Goal: Download file/media

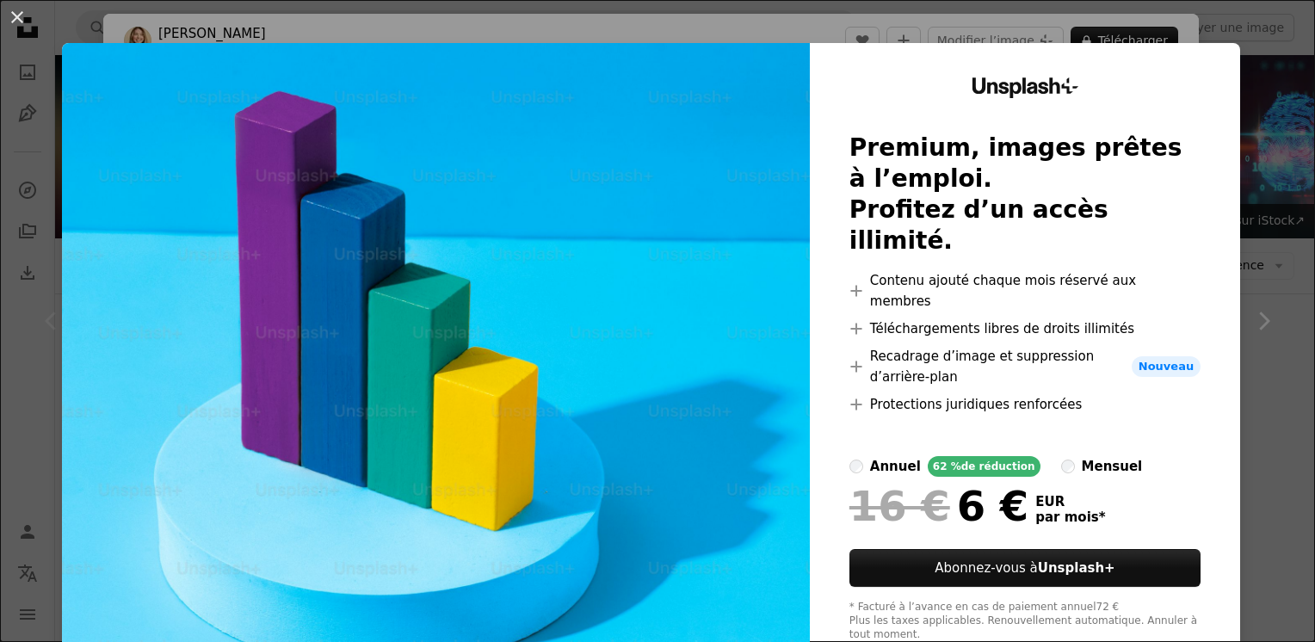
click at [1248, 138] on div "An X shape Unsplash+ Premium, images prêtes à l’emploi. Profitez d’un accès ill…" at bounding box center [657, 321] width 1315 height 642
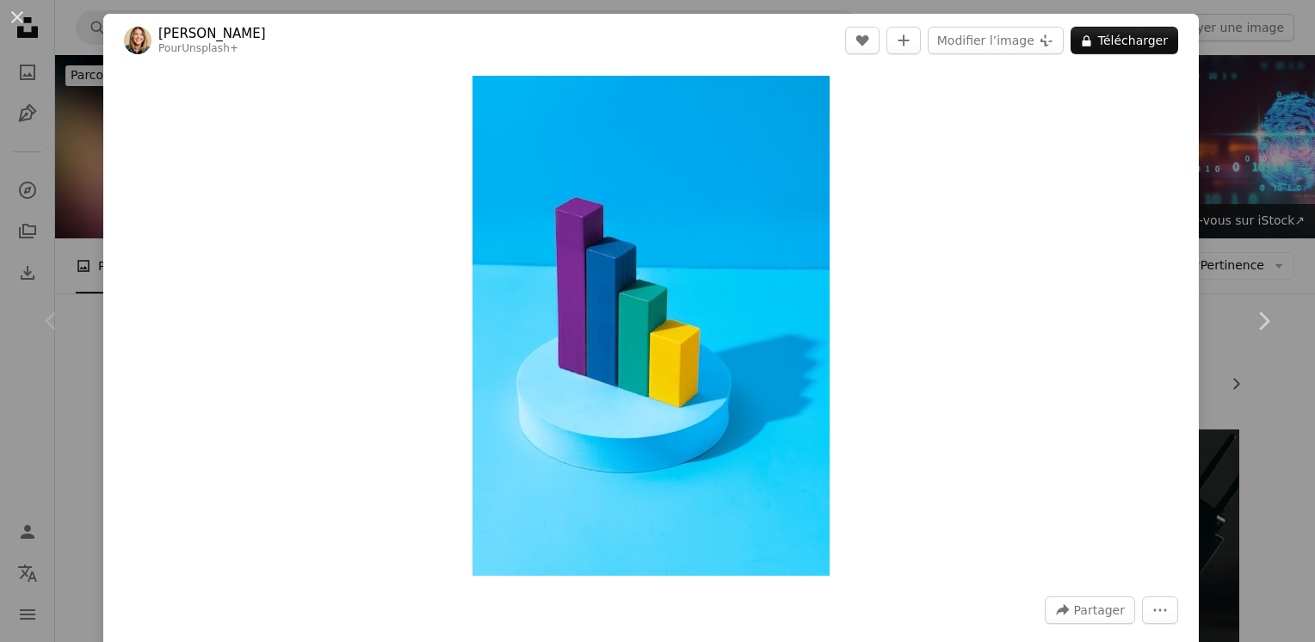
click at [1246, 111] on div "An X shape Chevron left Chevron right [PERSON_NAME] Pour Unsplash+ A heart A pl…" at bounding box center [657, 321] width 1315 height 642
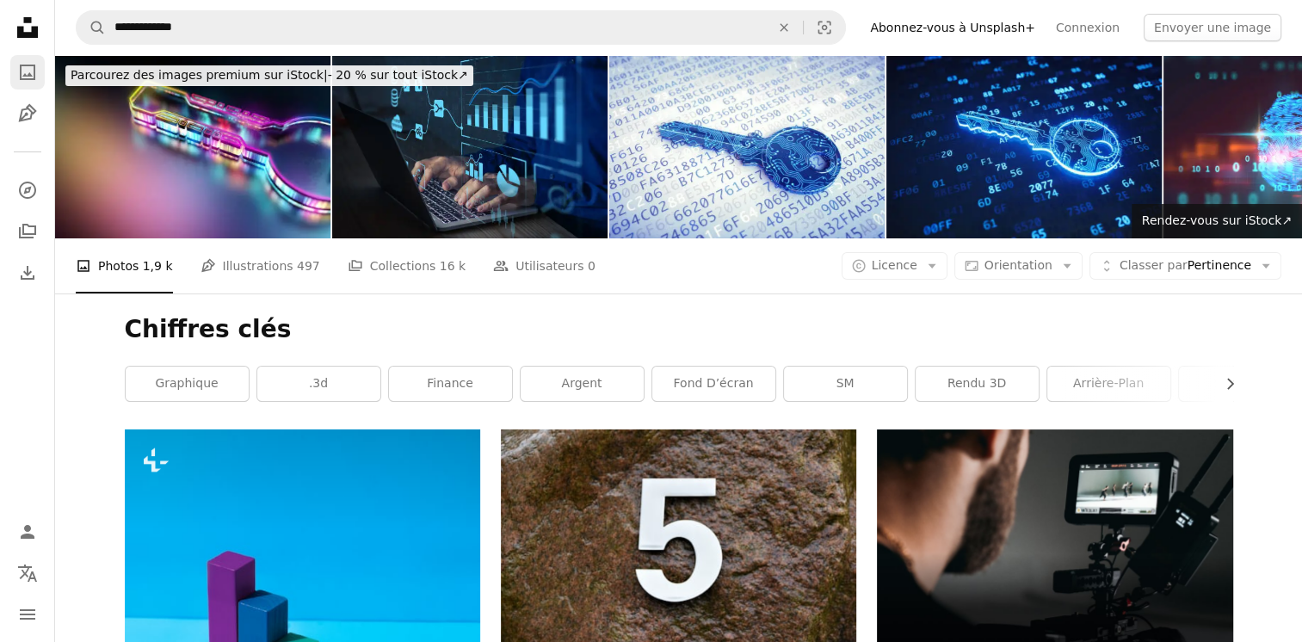
drag, startPoint x: 1192, startPoint y: 2, endPoint x: 38, endPoint y: 66, distance: 1156.4
click at [38, 66] on link "A photo" at bounding box center [27, 72] width 34 height 34
